Goal: Information Seeking & Learning: Learn about a topic

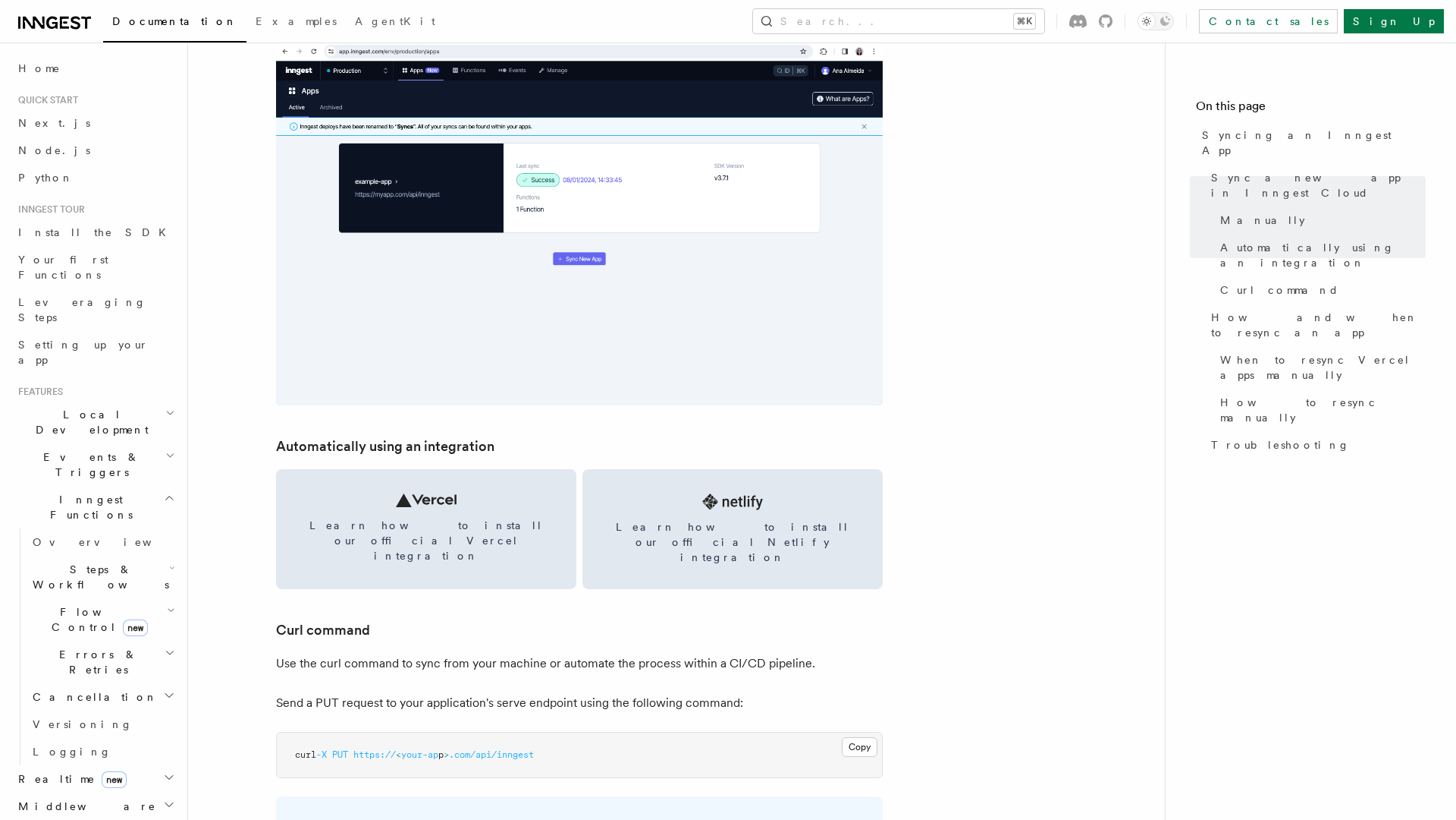
scroll to position [1777, 0]
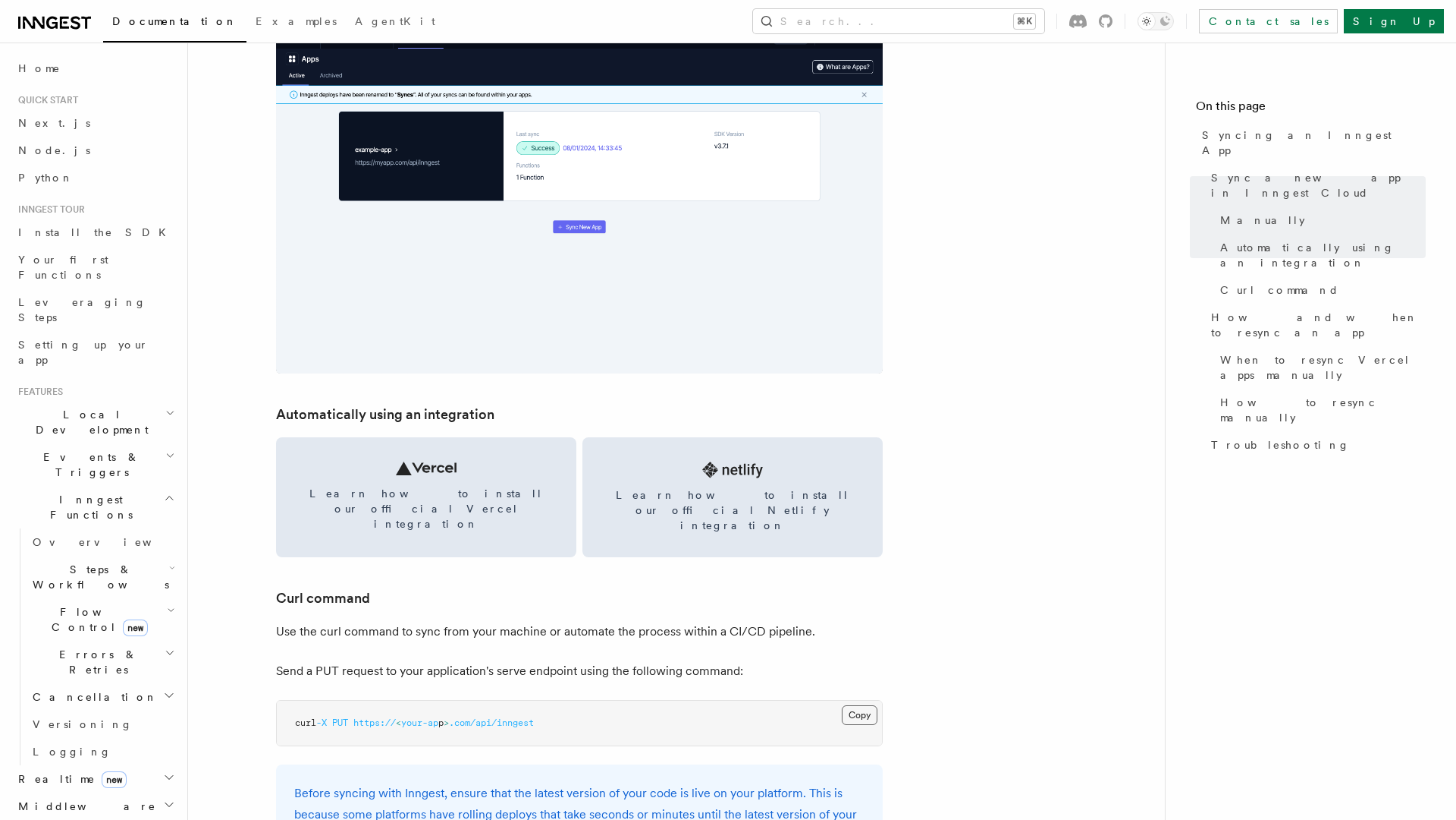
click at [843, 705] on button "Copy Copied" at bounding box center [860, 715] width 36 height 20
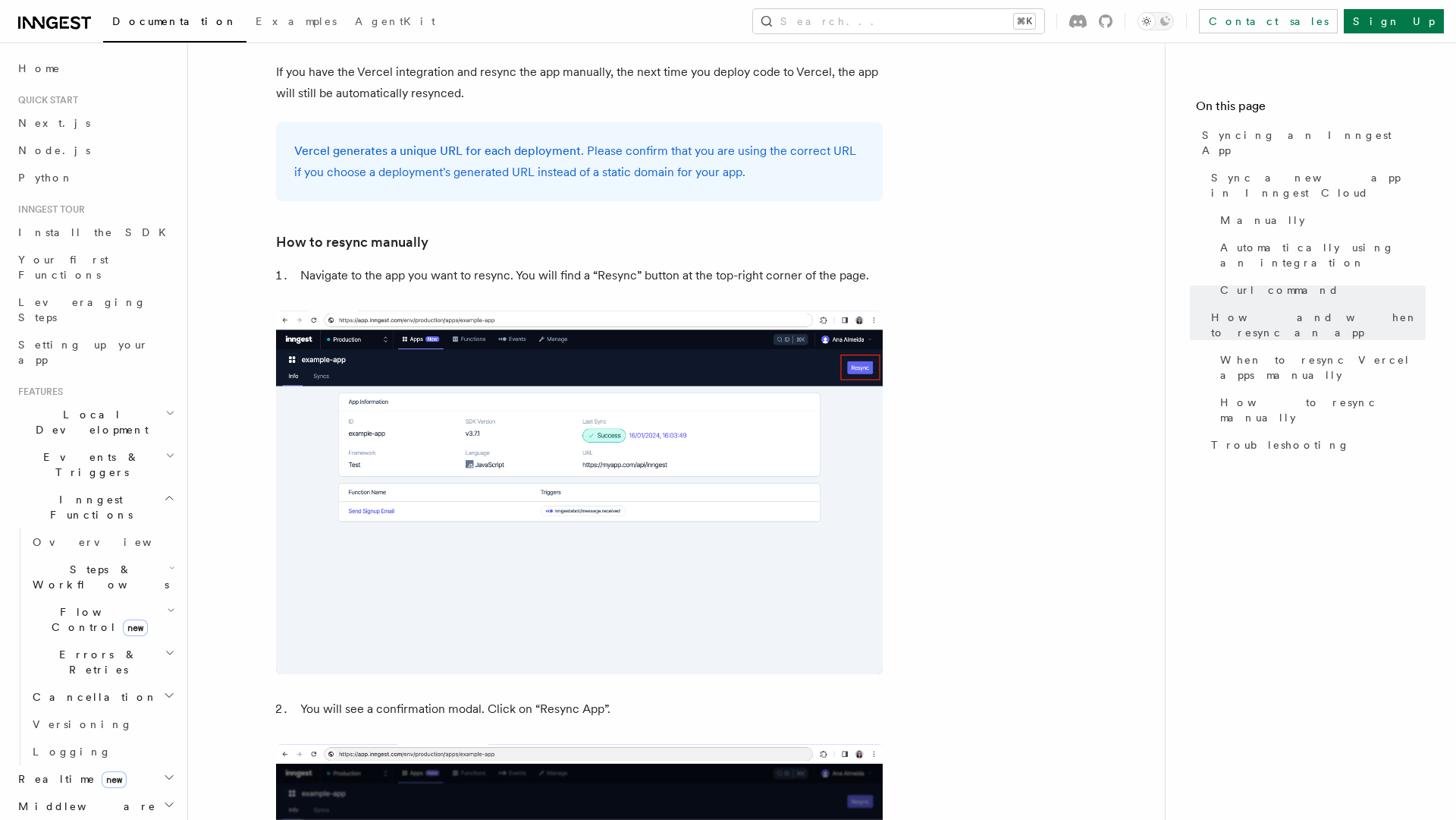
scroll to position [3241, 0]
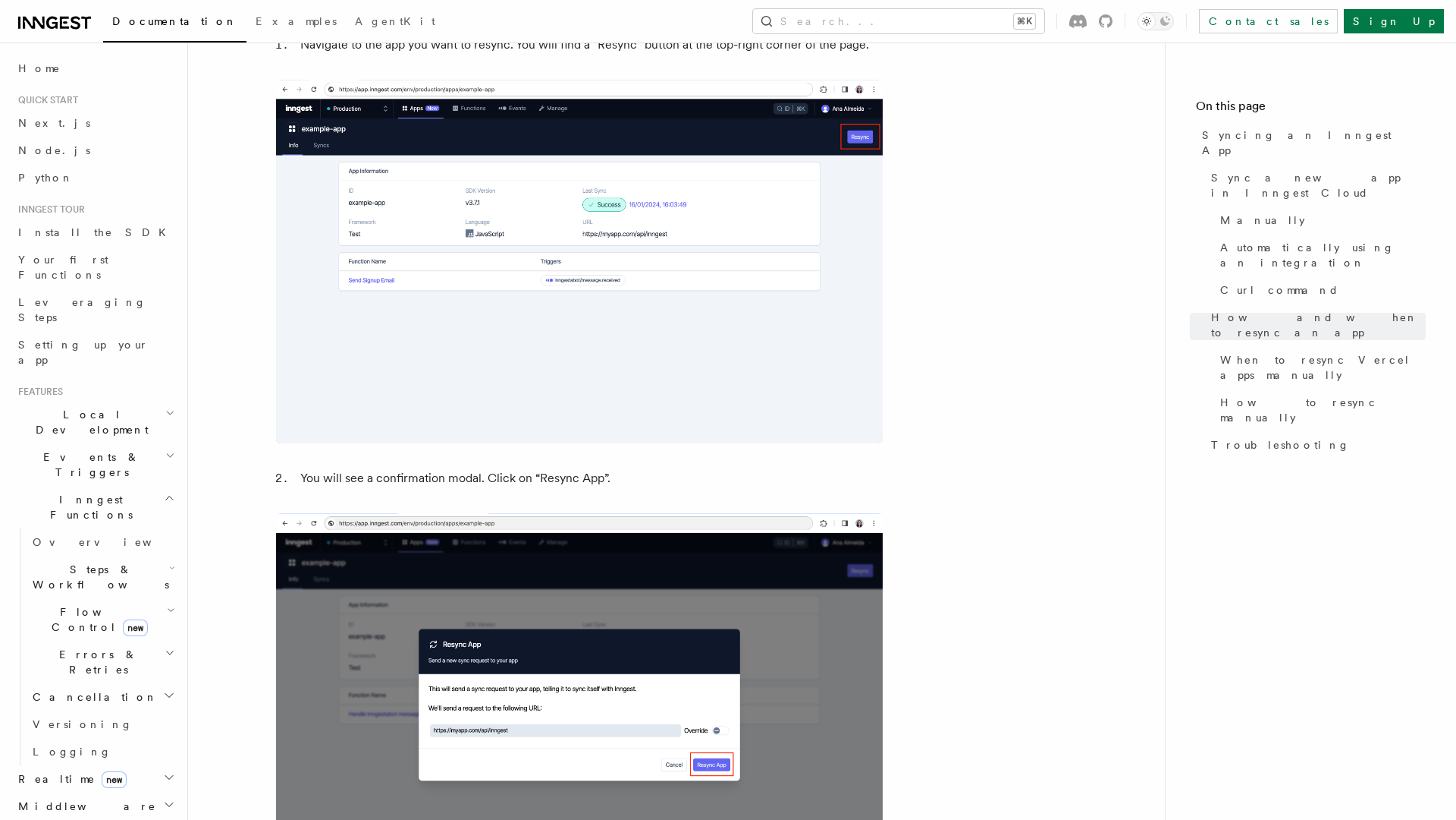
click at [55, 604] on span "Flow Control new" at bounding box center [97, 619] width 140 height 30
click at [97, 668] on link "[PERSON_NAME] new" at bounding box center [109, 682] width 137 height 30
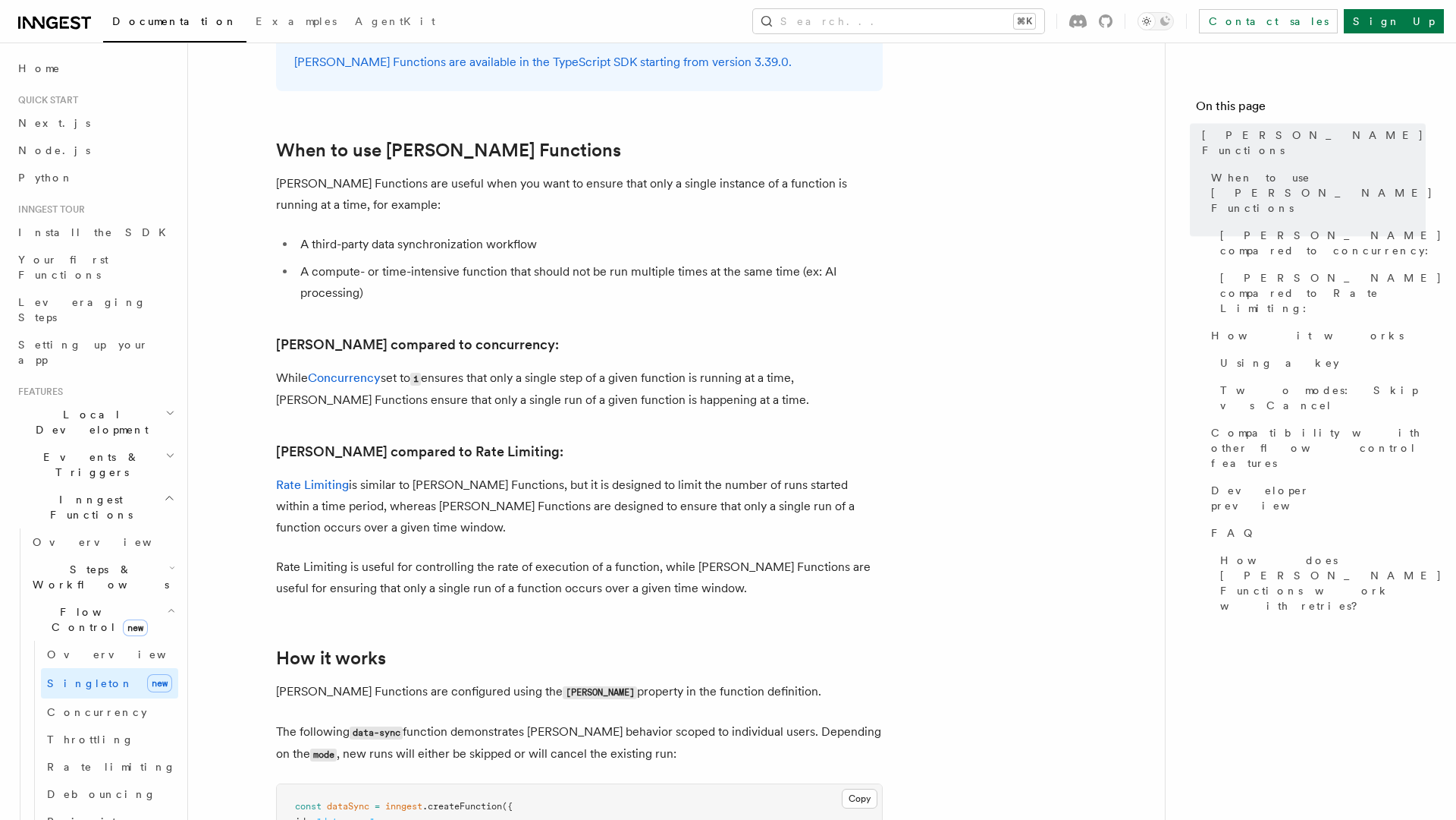
scroll to position [875, 0]
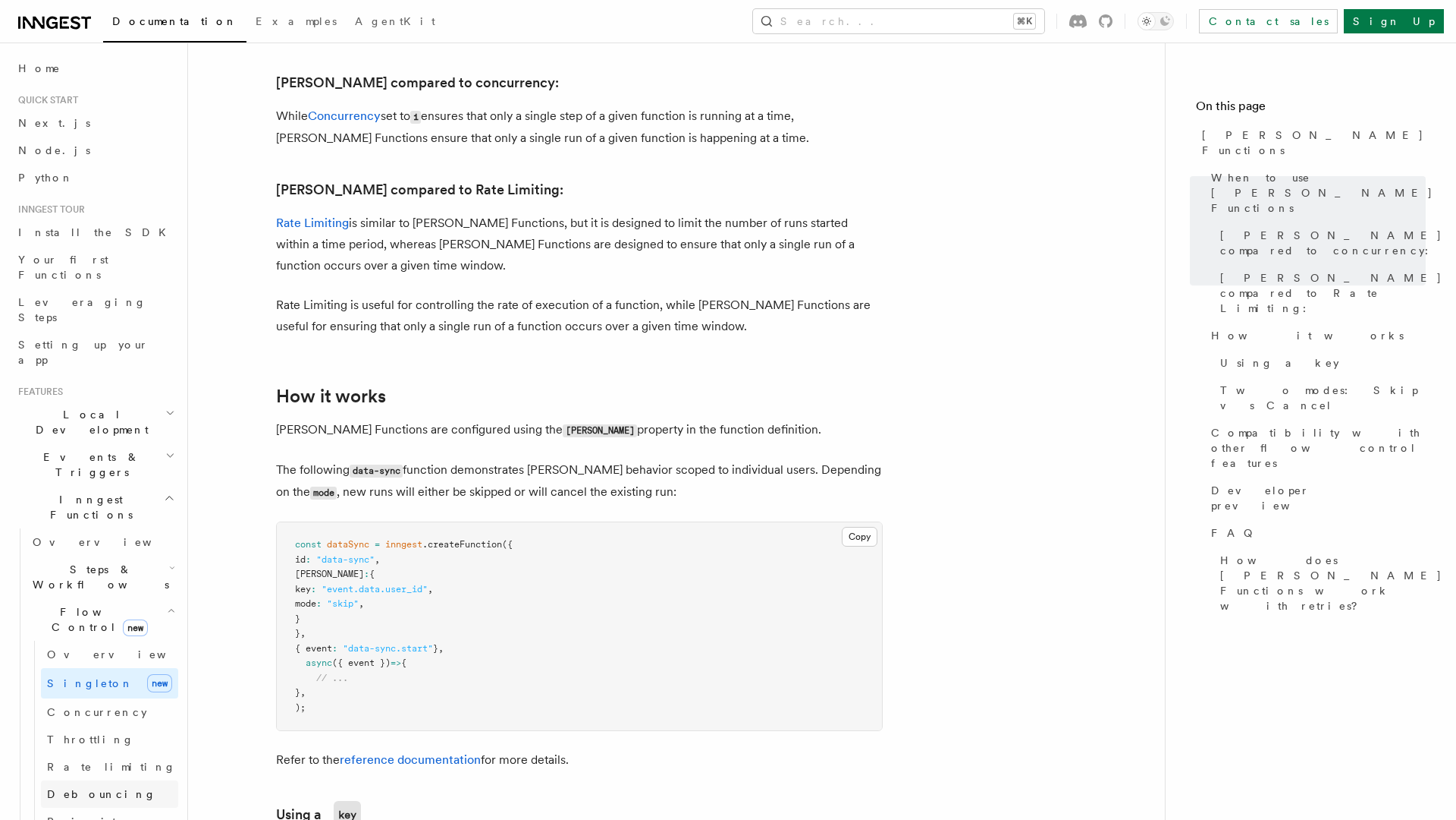
click at [105, 781] on link "Debouncing" at bounding box center [109, 794] width 137 height 27
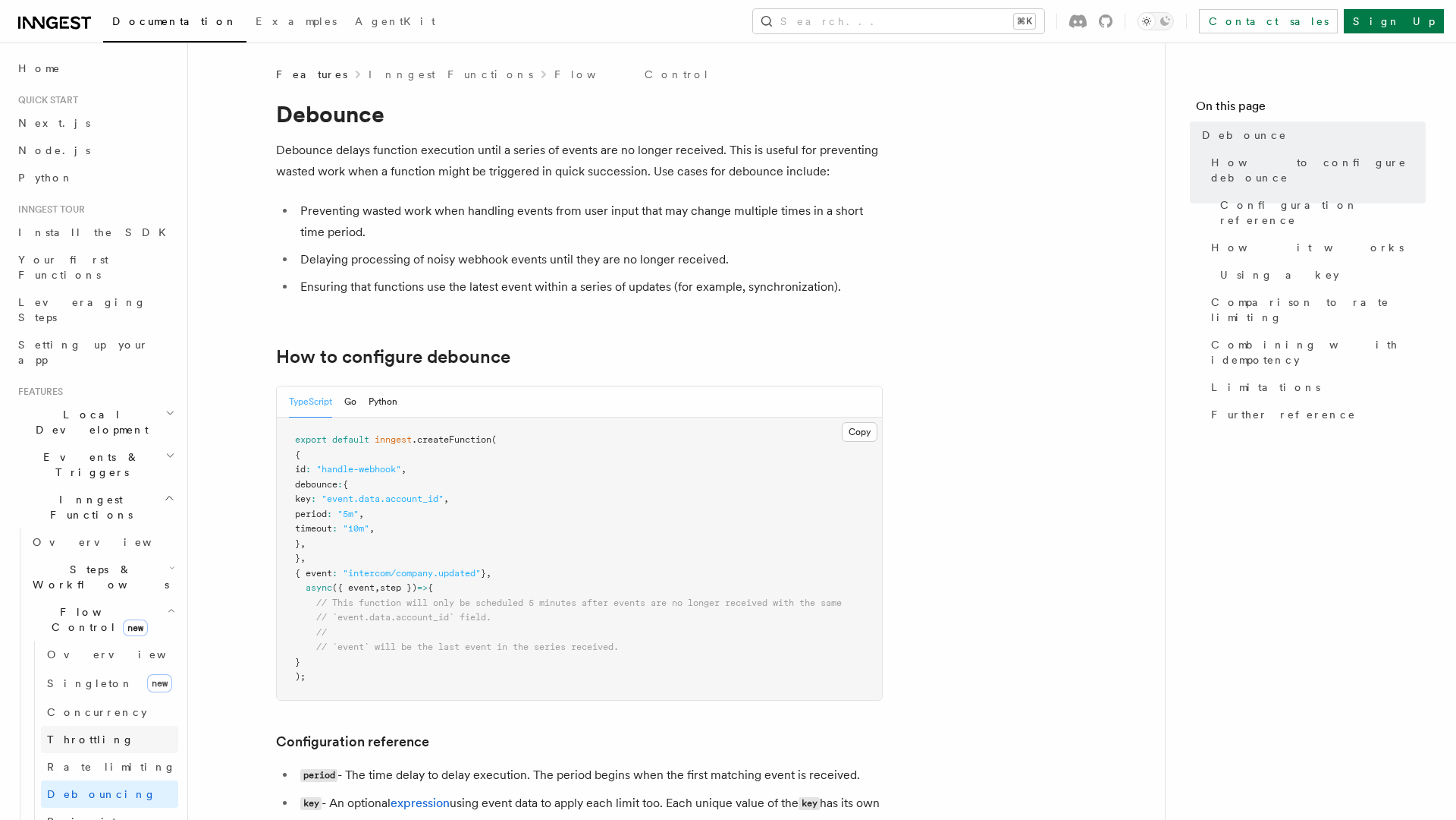
click at [93, 726] on link "Throttling" at bounding box center [109, 740] width 137 height 27
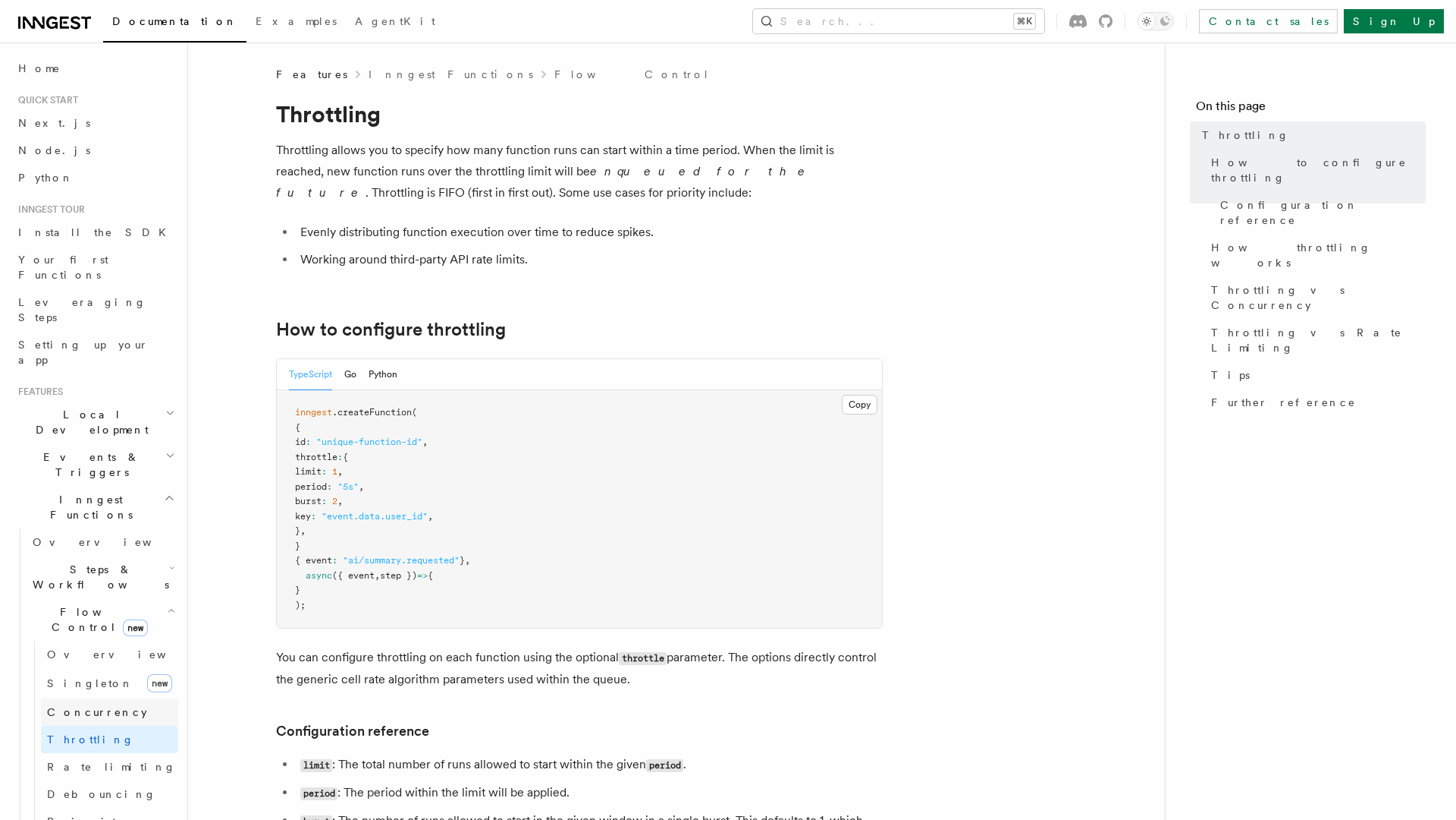
click at [96, 706] on span "Concurrency" at bounding box center [97, 712] width 100 height 12
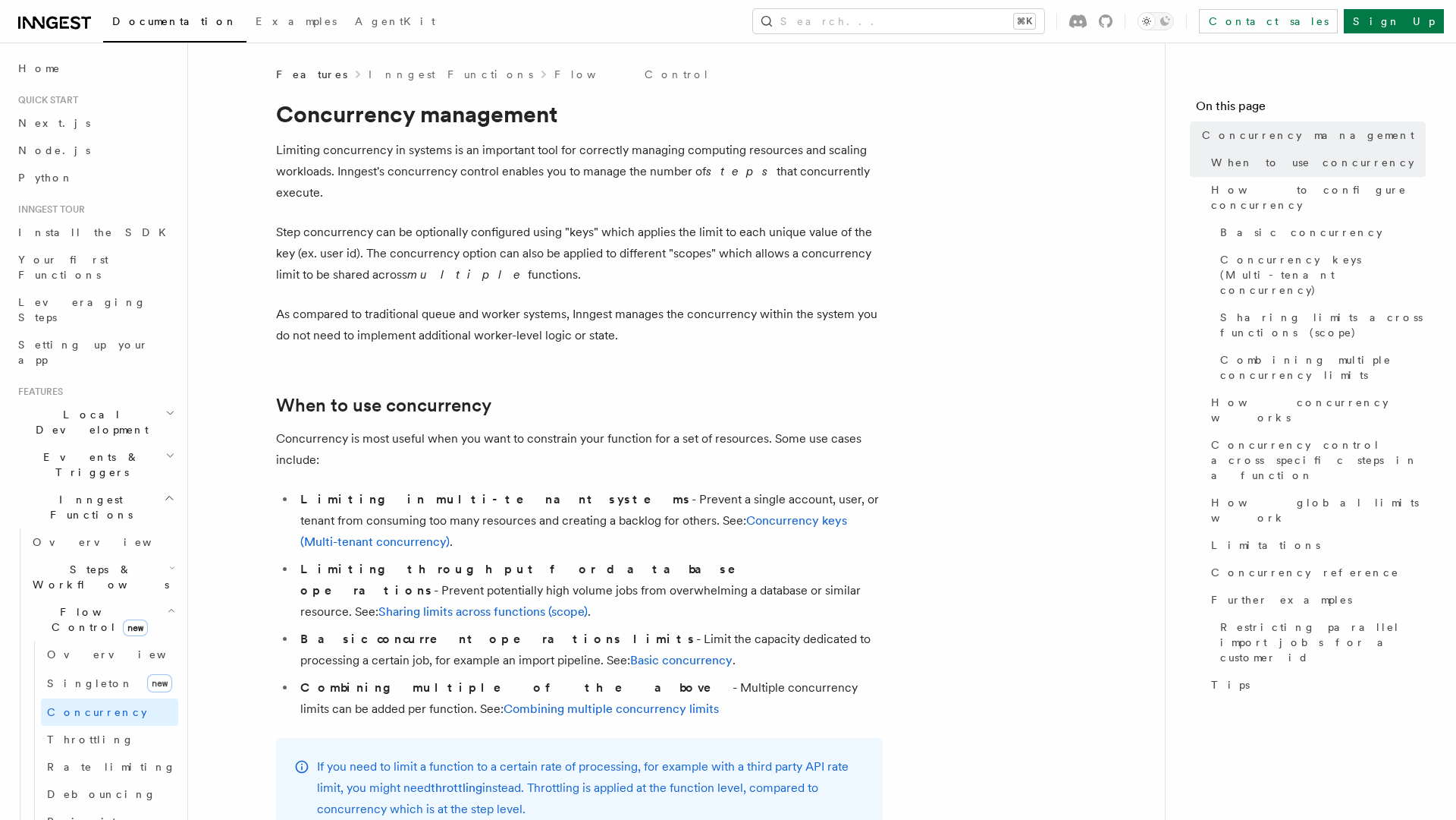
scroll to position [22, 0]
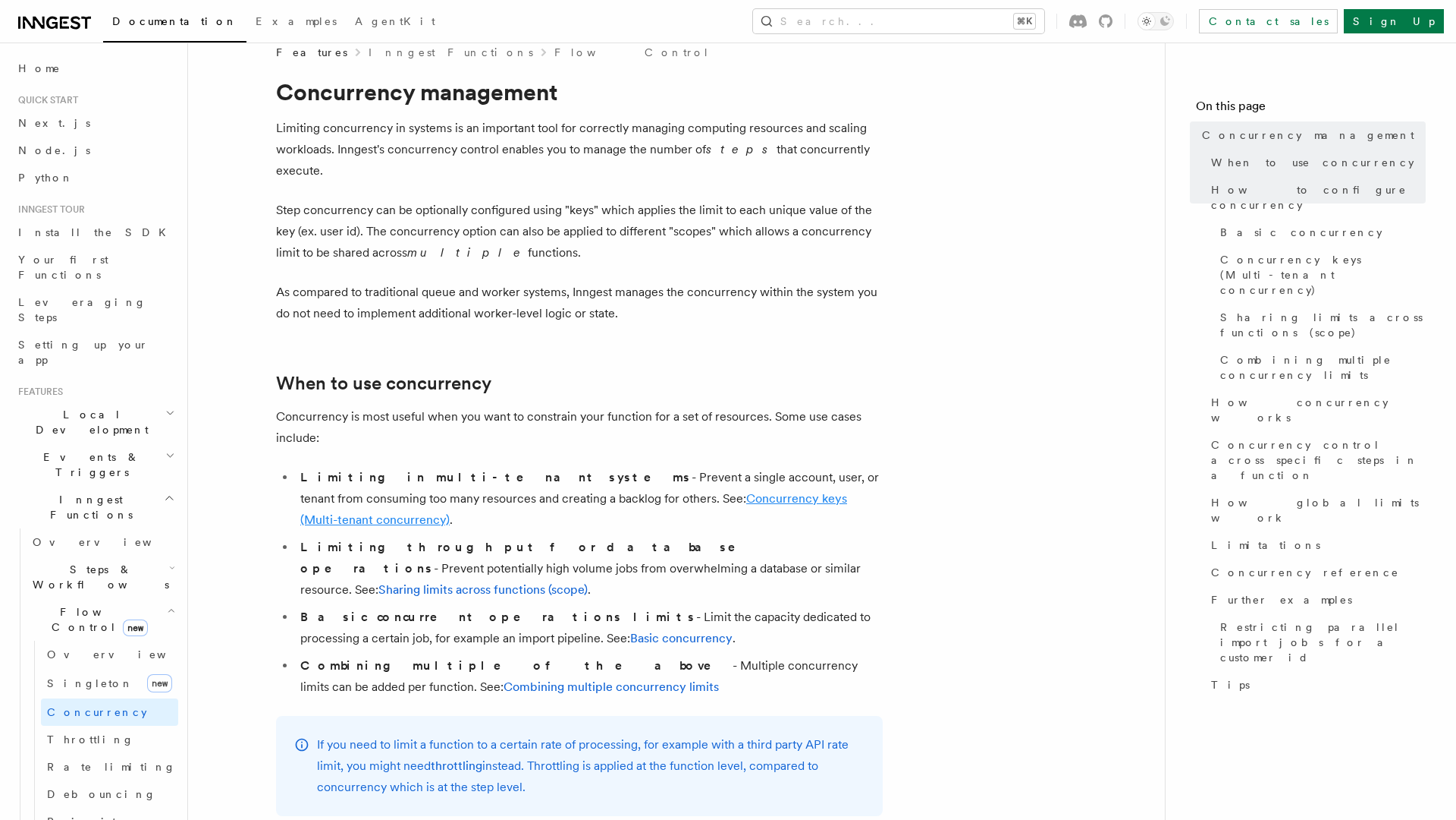
click at [643, 491] on link "Concurrency keys (Multi-tenant concurrency)" at bounding box center [573, 509] width 547 height 36
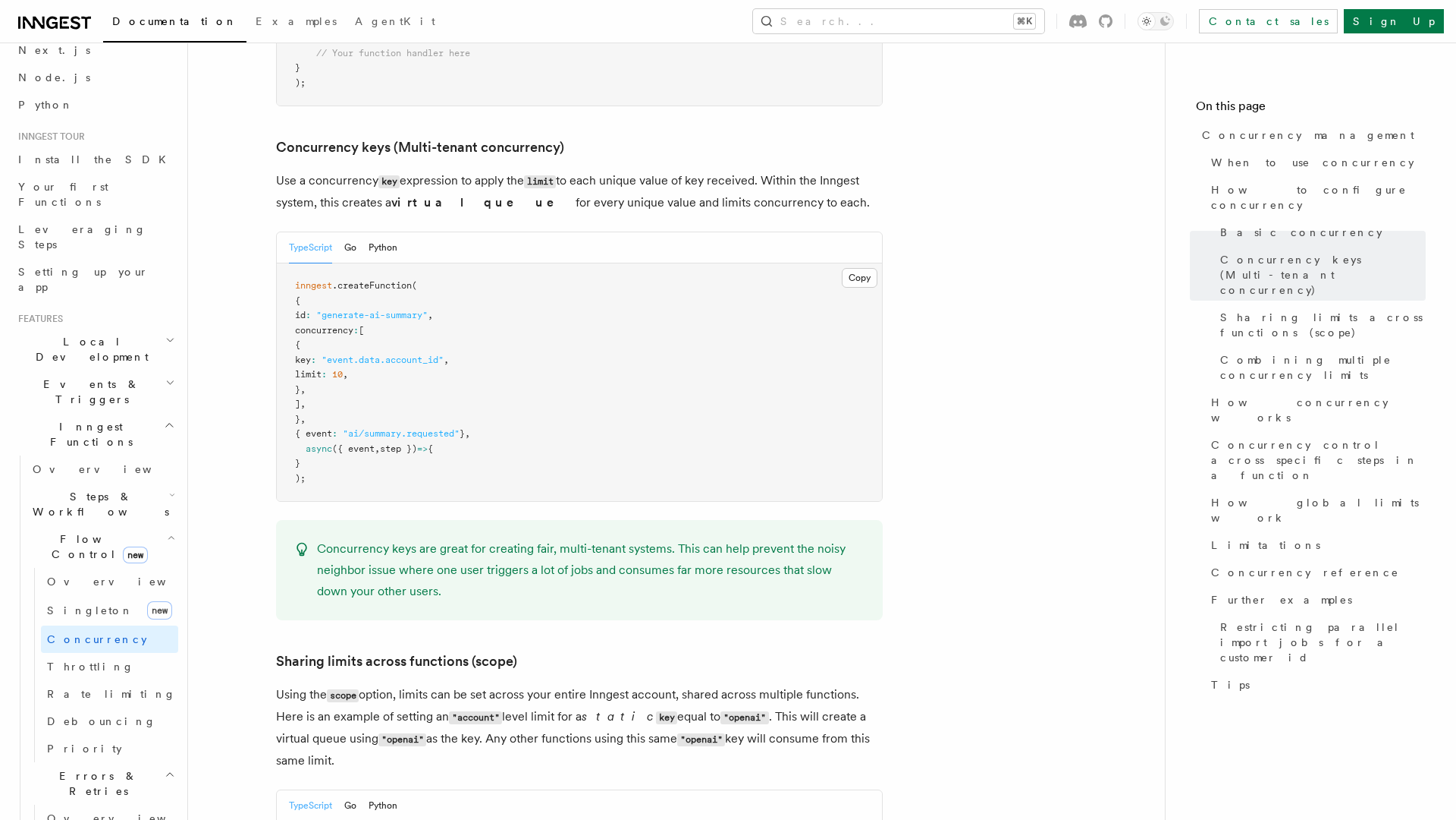
scroll to position [81, 0]
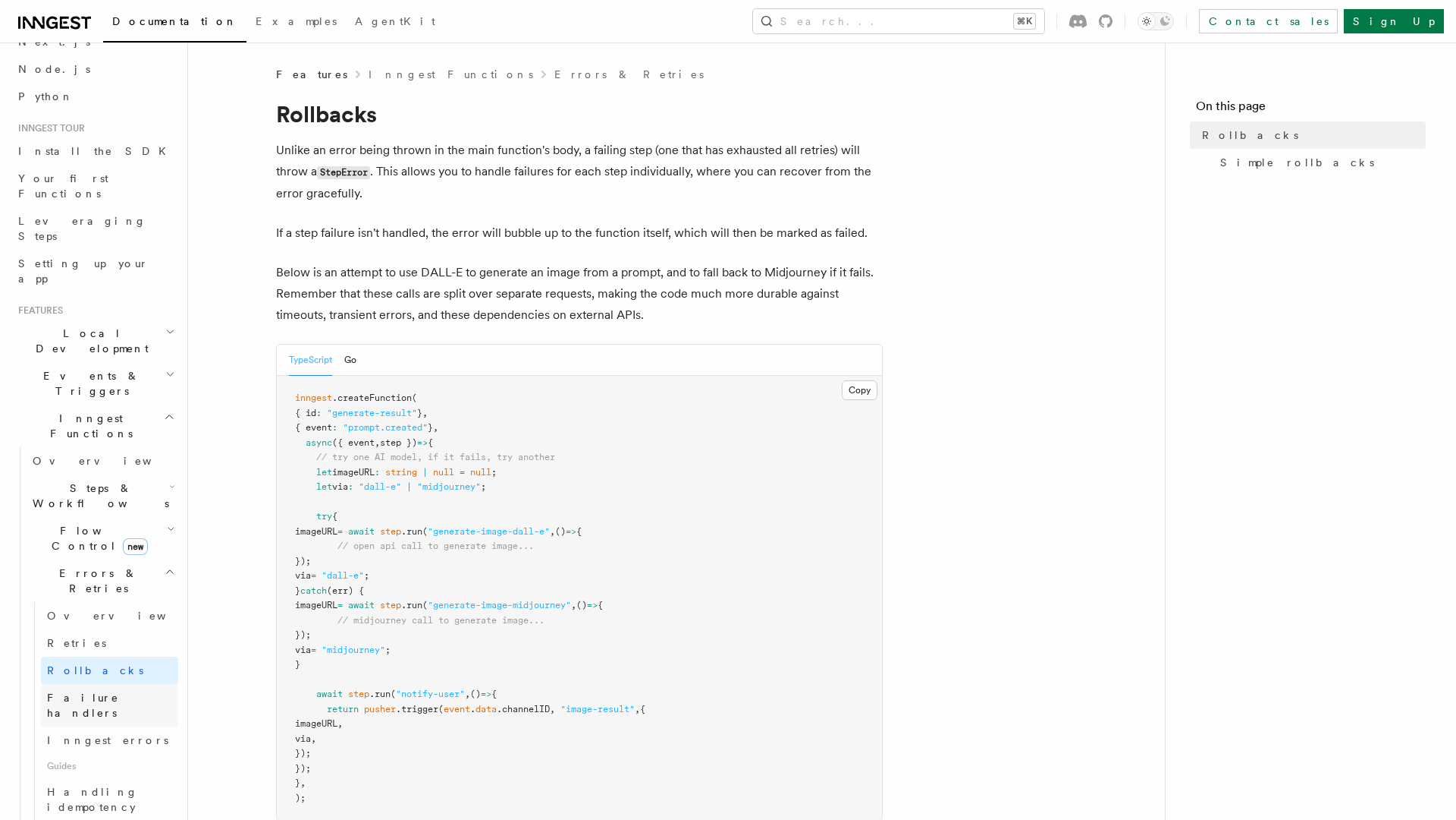
click at [139, 684] on link "Failure handlers" at bounding box center [109, 705] width 137 height 43
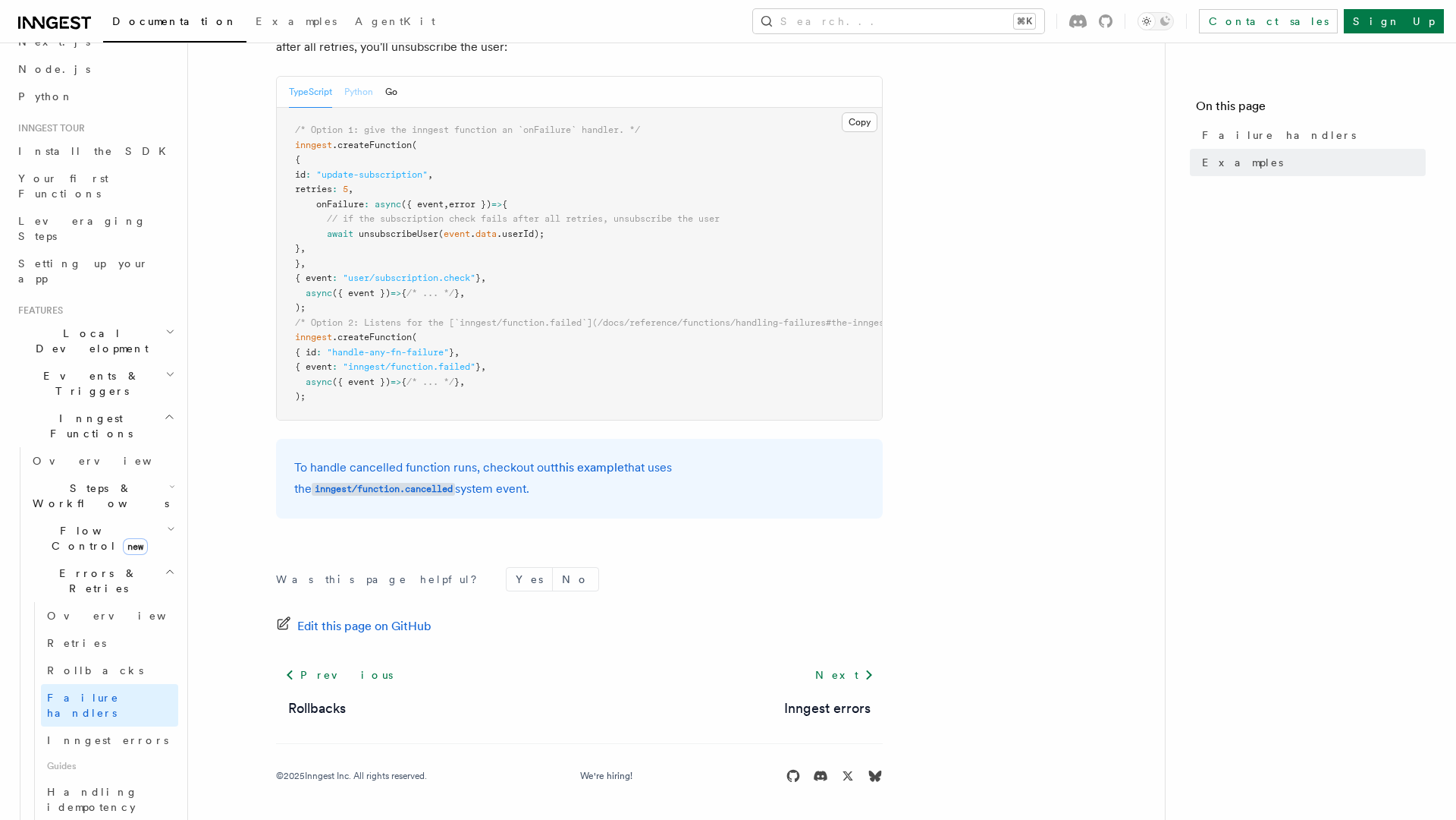
scroll to position [309, 0]
